Goal: Task Accomplishment & Management: Manage account settings

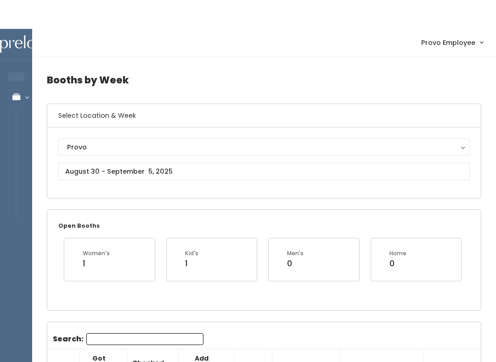
scroll to position [0, 96]
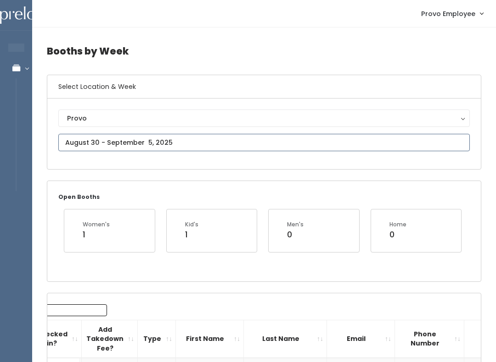
click at [153, 139] on input "text" at bounding box center [263, 142] width 411 height 17
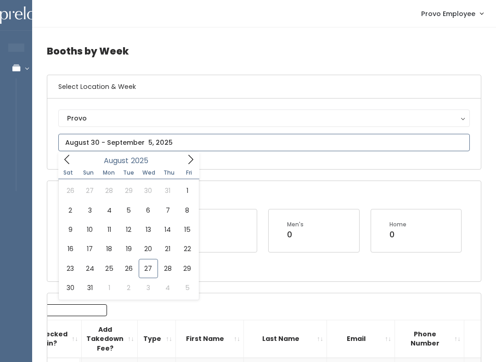
type input "August 30 to September 5"
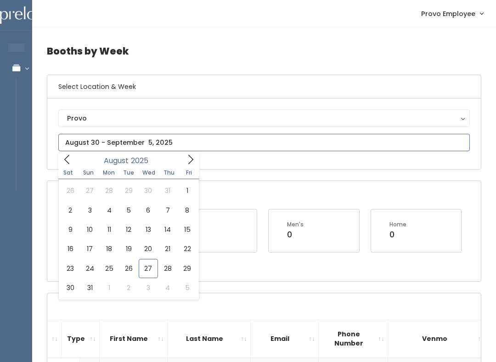
click at [195, 156] on icon at bounding box center [190, 160] width 10 height 10
type input "September 20 to September 26"
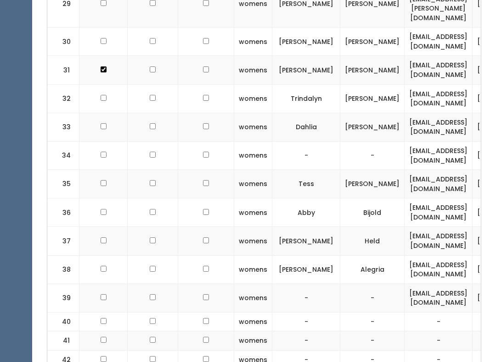
checkbox input "true"
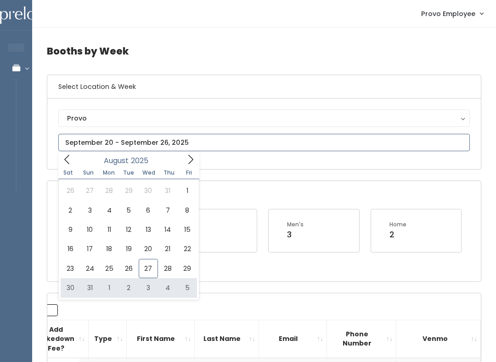
type input "August 30 to September 5"
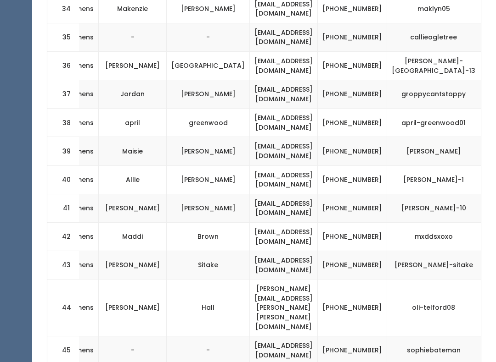
scroll to position [0, 173]
